Goal: Check status

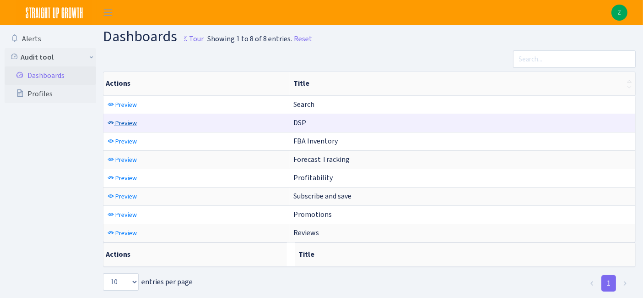
click at [126, 121] on span "Preview" at bounding box center [126, 123] width 22 height 9
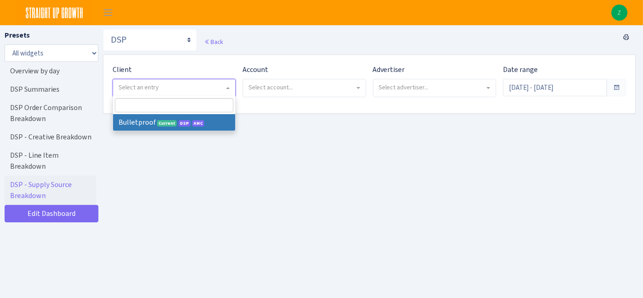
click at [180, 85] on span "Select an entry" at bounding box center [172, 87] width 106 height 9
select select "409"
select select
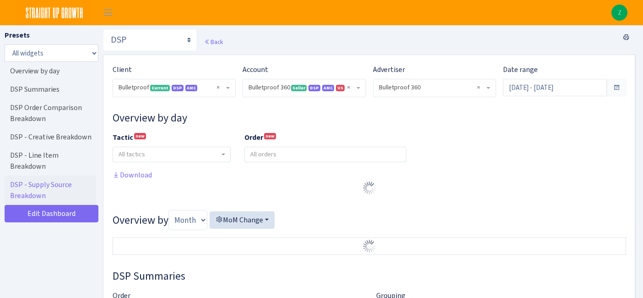
select select "3235730245795869"
select select "2888625790301"
select select
click at [562, 90] on input "Jul 21, 2025 - Aug 19, 2025" at bounding box center [555, 87] width 104 height 17
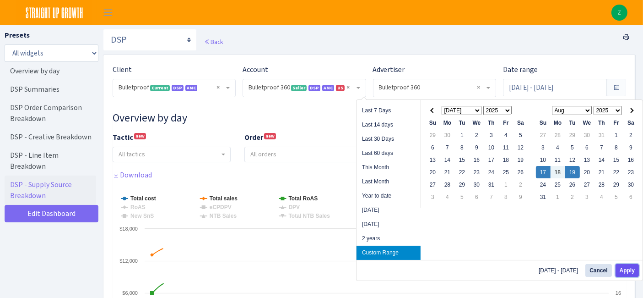
click at [621, 266] on button "Apply" at bounding box center [627, 270] width 23 height 13
type input "[DATE] - [DATE]"
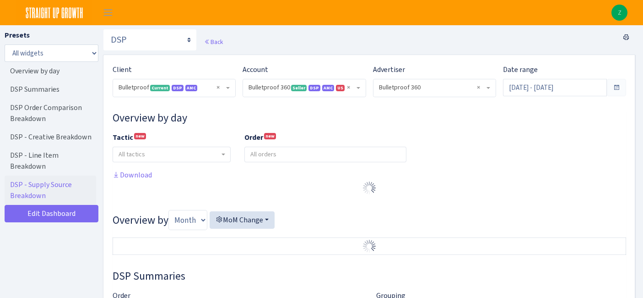
select select "3235730245795869"
select select "2888625790301"
select select
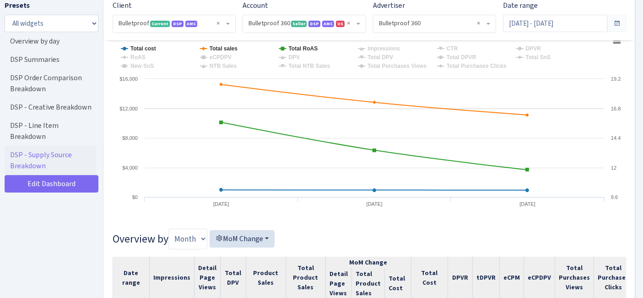
scroll to position [152, 0]
